Goal: Task Accomplishment & Management: Complete application form

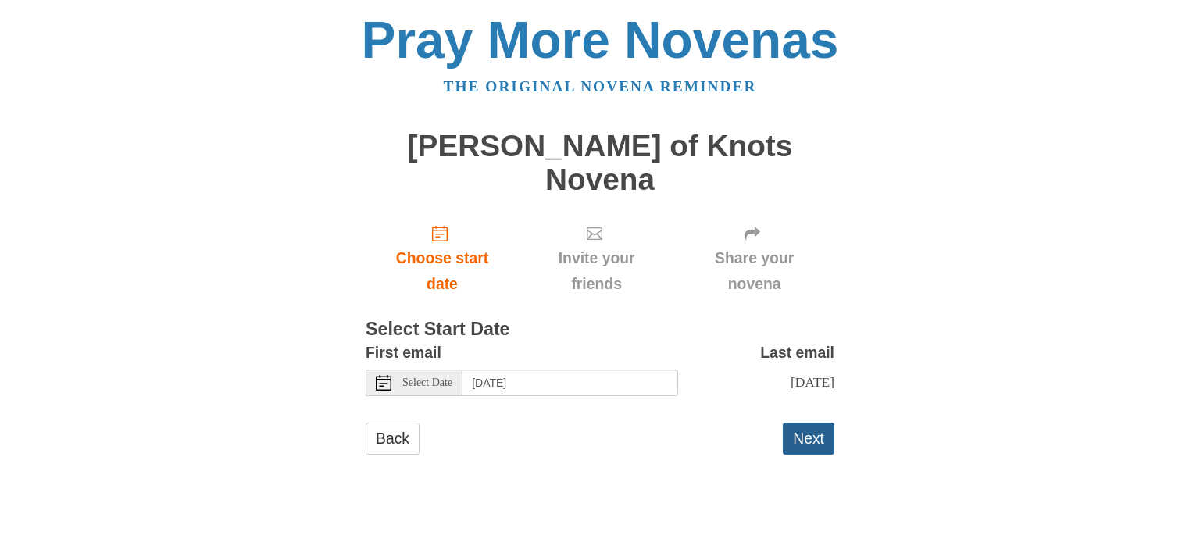
click at [812, 423] on button "Next" at bounding box center [809, 439] width 52 height 32
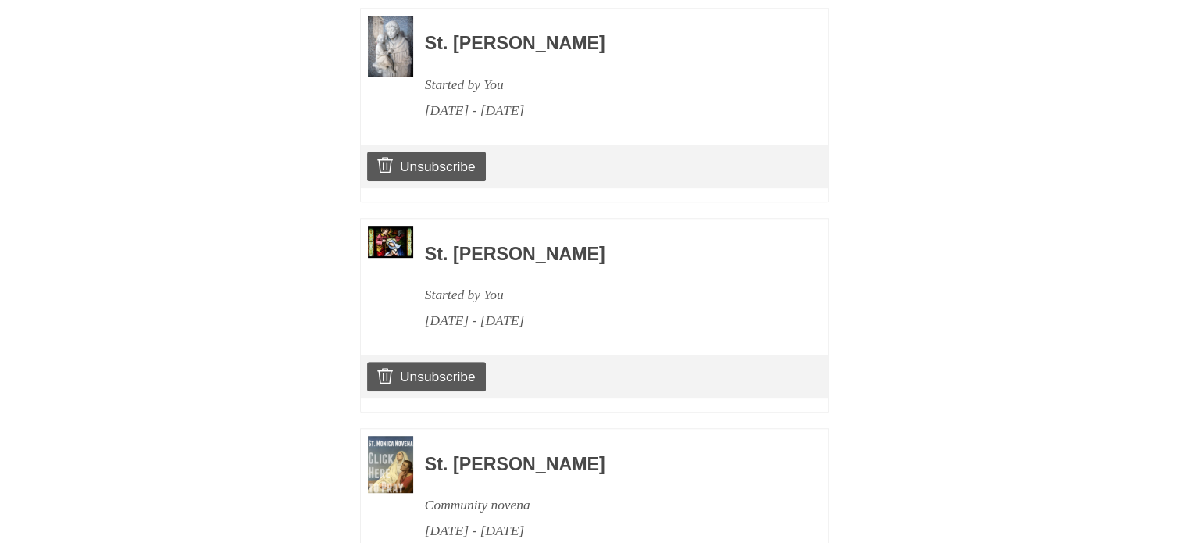
scroll to position [934, 0]
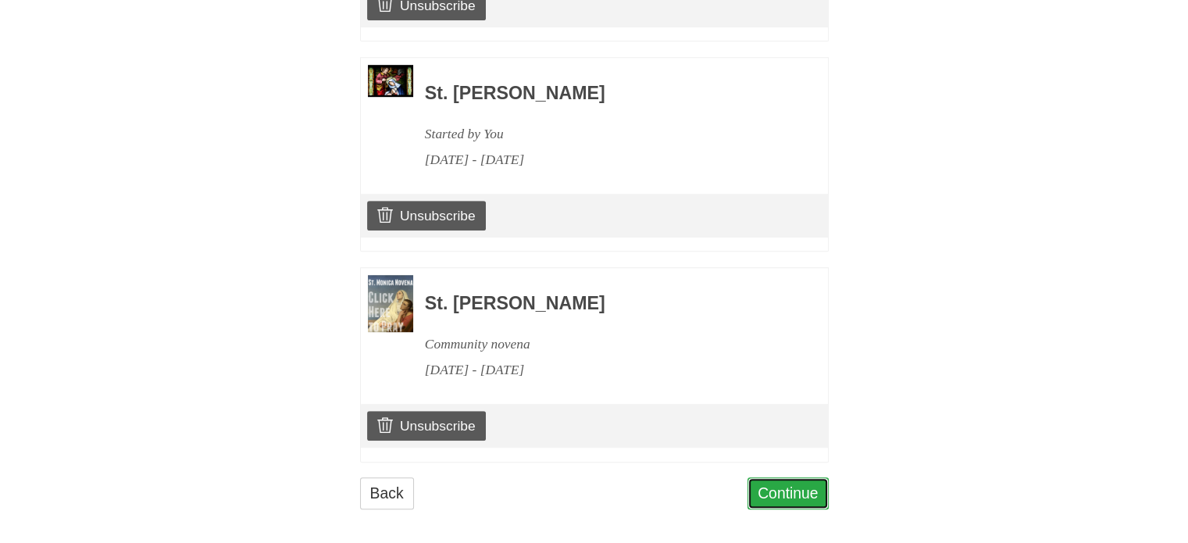
click at [816, 480] on link "Continue" at bounding box center [788, 493] width 81 height 32
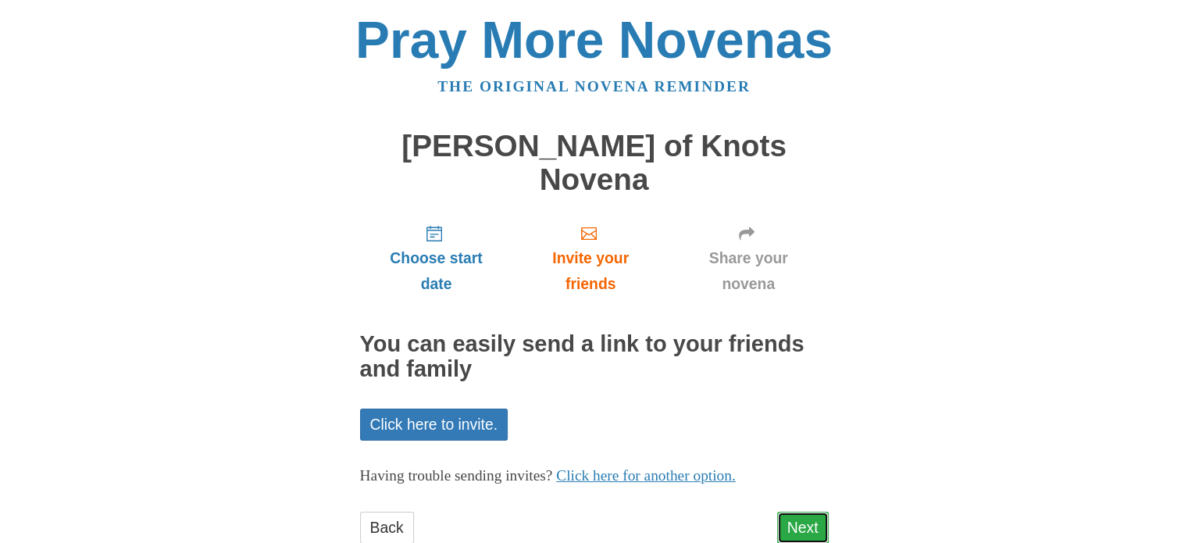
click at [795, 512] on link "Next" at bounding box center [803, 528] width 52 height 32
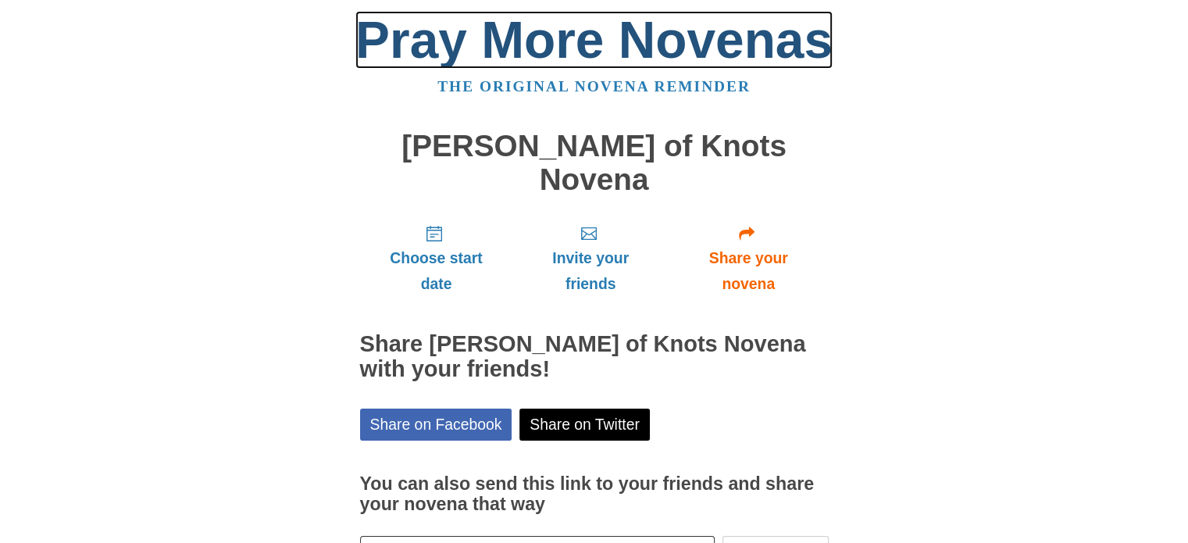
click at [569, 52] on link "Pray More Novenas" at bounding box center [593, 40] width 477 height 58
